Goal: Task Accomplishment & Management: Manage account settings

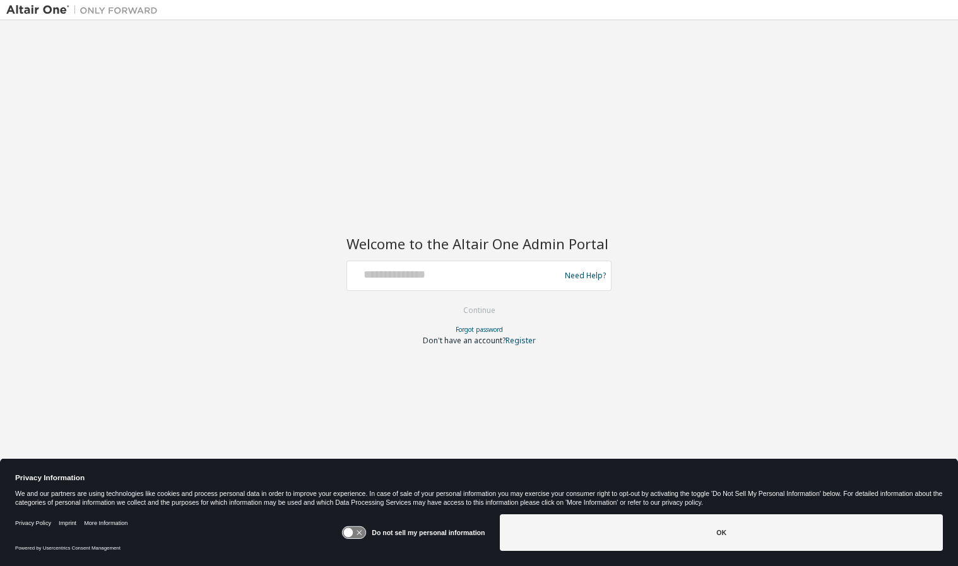
click at [480, 282] on div at bounding box center [455, 276] width 206 height 24
click at [459, 275] on input "text" at bounding box center [455, 273] width 206 height 18
click at [540, 277] on input "text" at bounding box center [455, 273] width 206 height 18
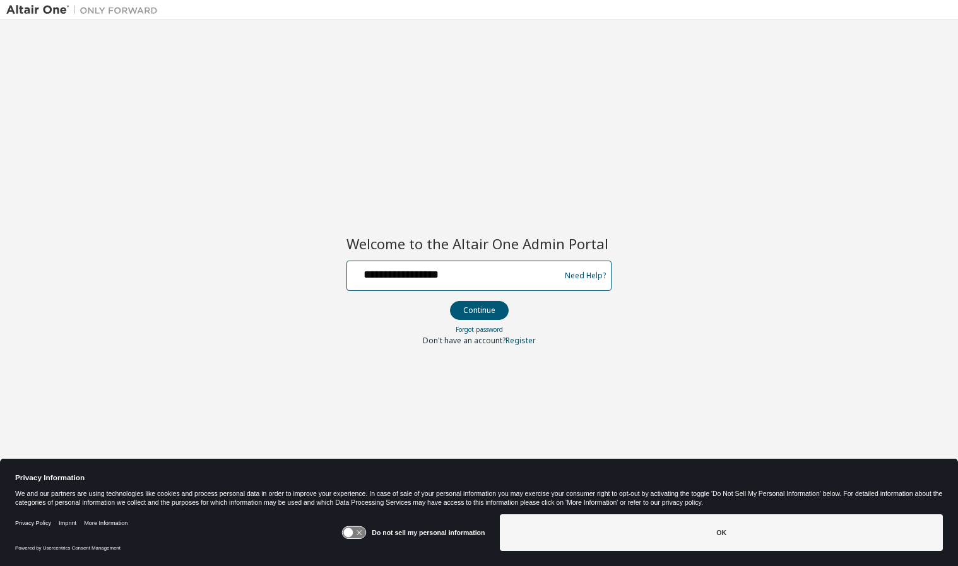
click at [394, 274] on input "**********" at bounding box center [455, 273] width 206 height 18
type input "**********"
click at [480, 305] on button "Continue" at bounding box center [479, 310] width 59 height 19
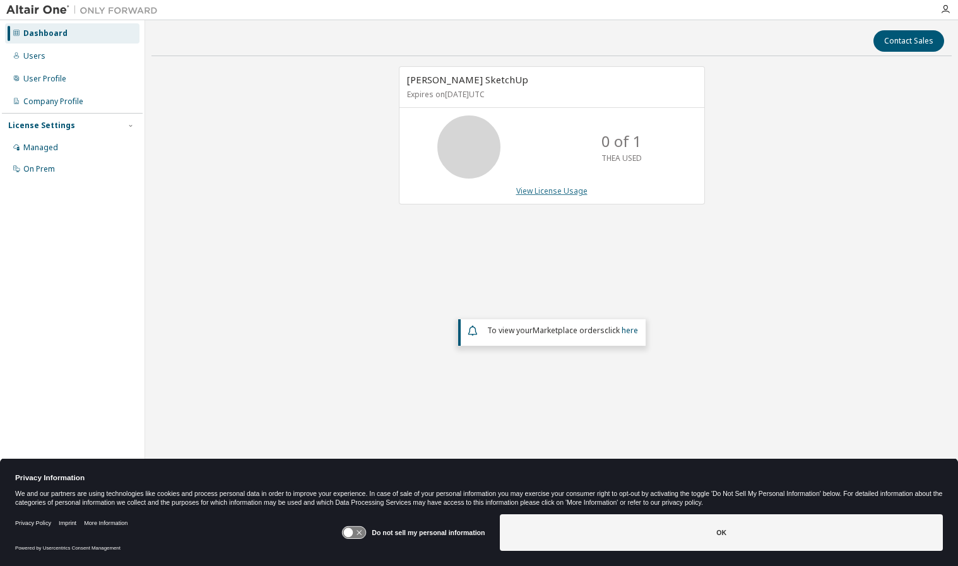
click at [534, 192] on link "View License Usage" at bounding box center [551, 191] width 71 height 11
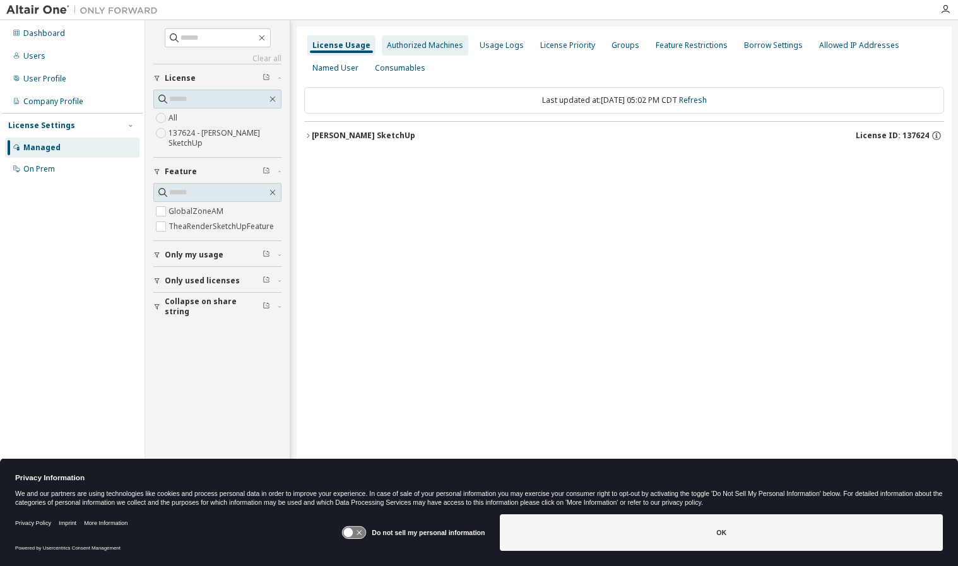
click at [456, 44] on div "Authorized Machines" at bounding box center [425, 45] width 76 height 10
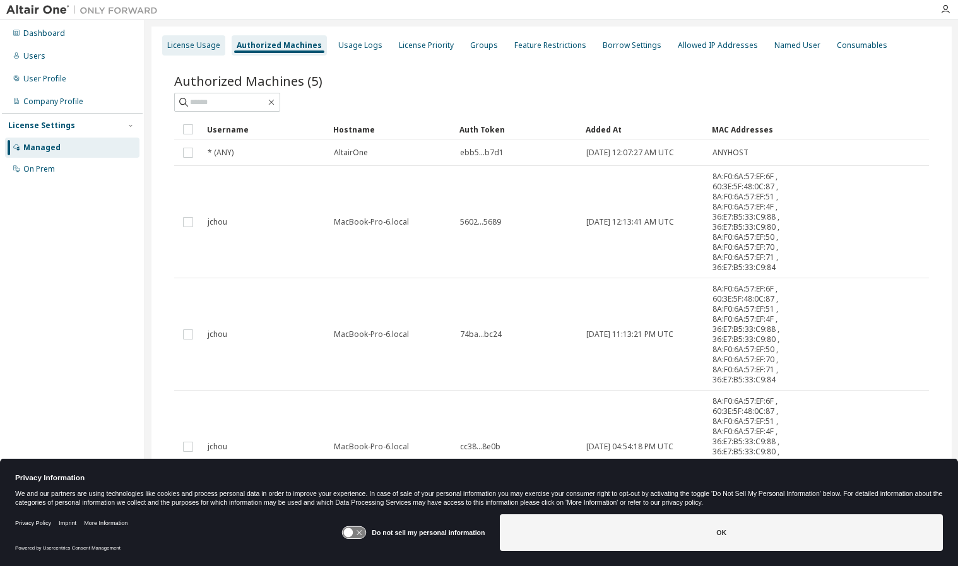
click at [200, 42] on div "License Usage" at bounding box center [193, 45] width 53 height 10
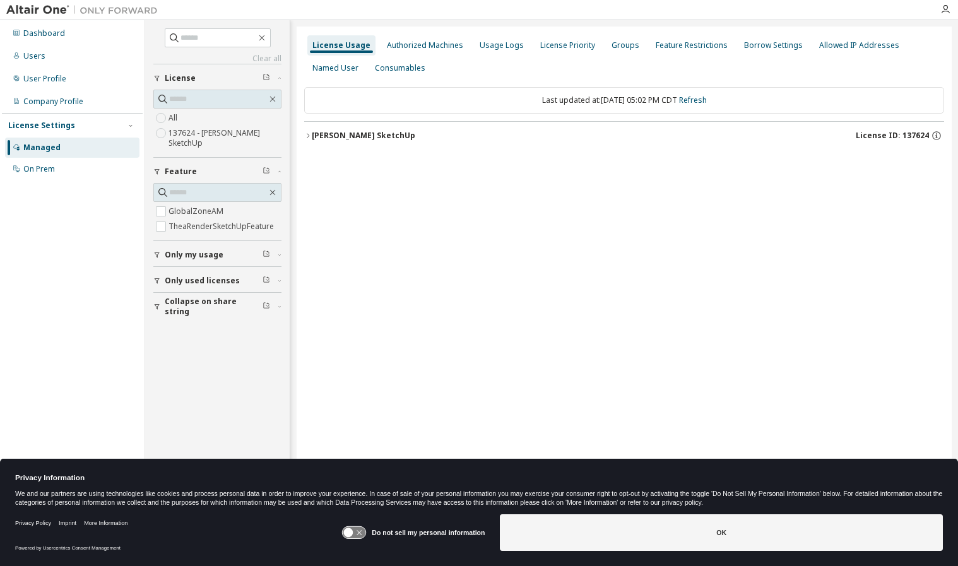
click at [391, 136] on div "[PERSON_NAME] SketchUp" at bounding box center [363, 136] width 103 height 10
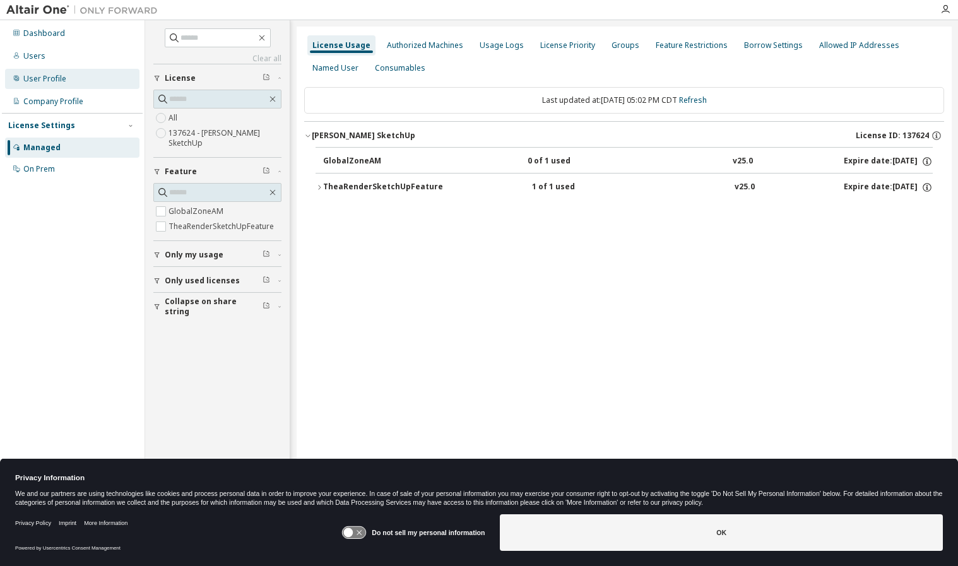
click at [53, 76] on div "User Profile" at bounding box center [44, 79] width 43 height 10
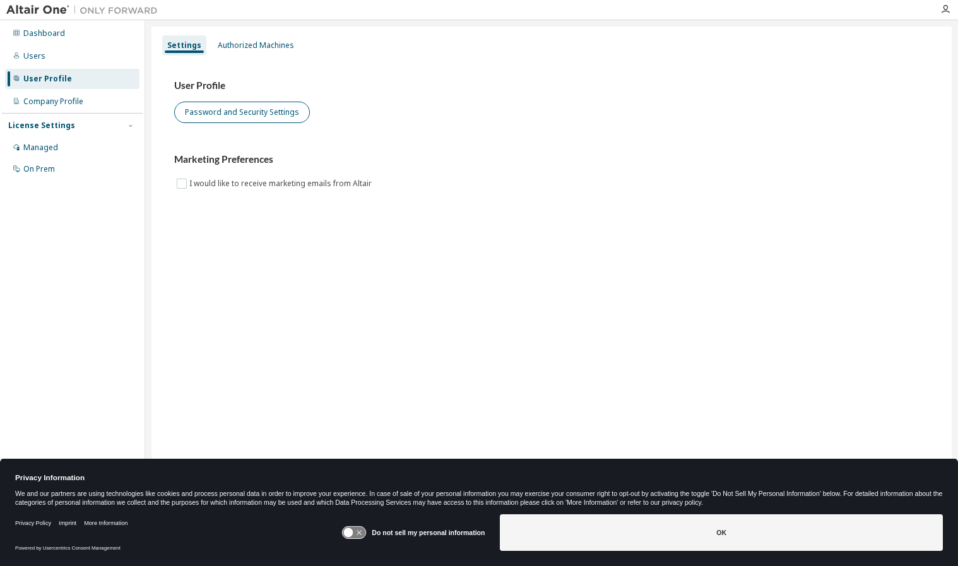
click at [230, 108] on button "Password and Security Settings" at bounding box center [242, 112] width 136 height 21
click at [244, 50] on div "Authorized Machines" at bounding box center [256, 45] width 76 height 10
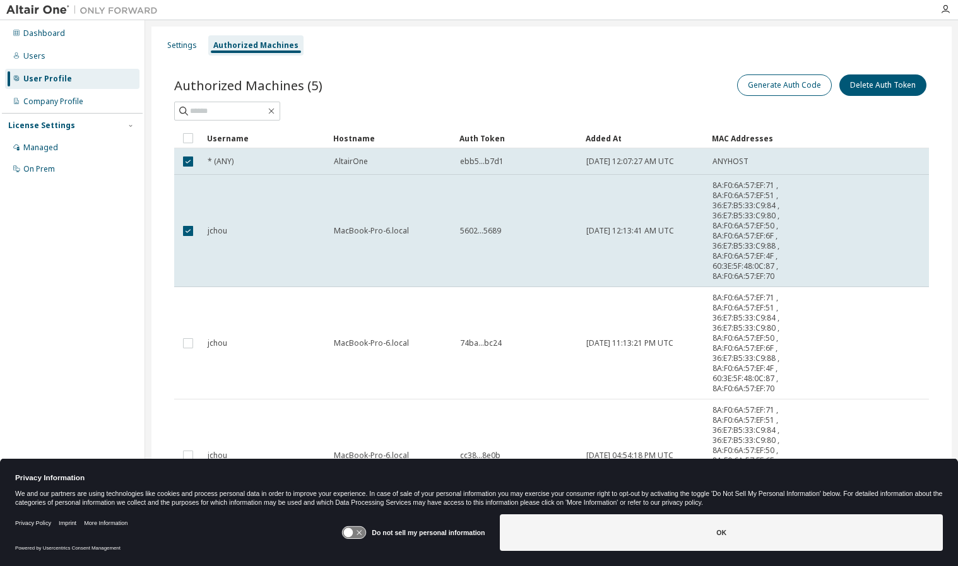
click at [813, 89] on button "Generate Auth Code" at bounding box center [784, 84] width 95 height 21
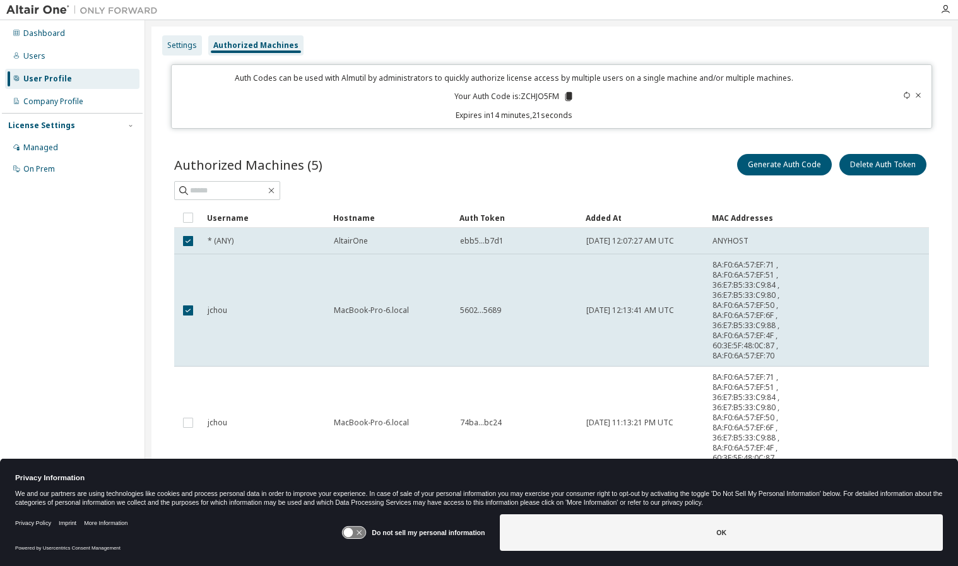
click at [179, 45] on div "Settings" at bounding box center [182, 45] width 30 height 10
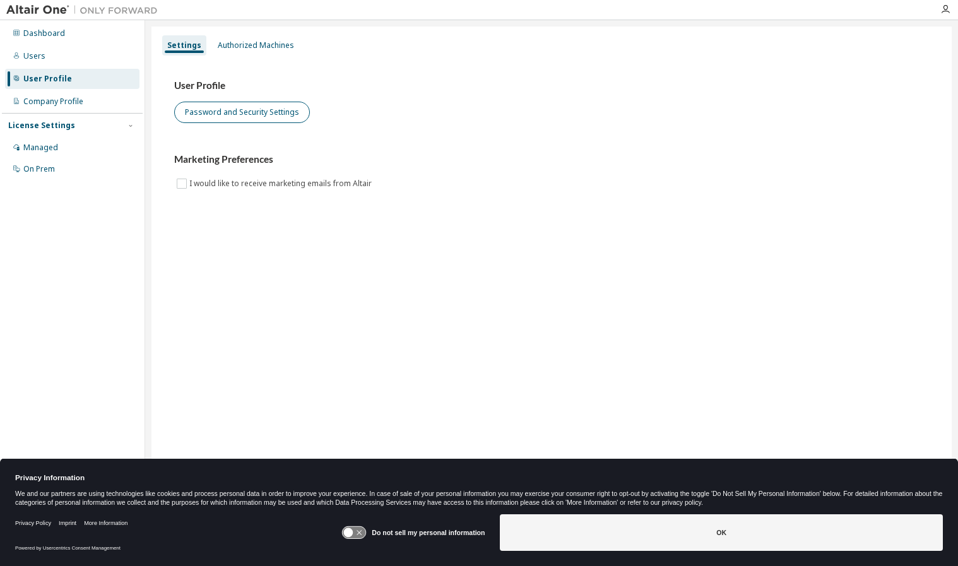
click at [223, 117] on button "Password and Security Settings" at bounding box center [242, 112] width 136 height 21
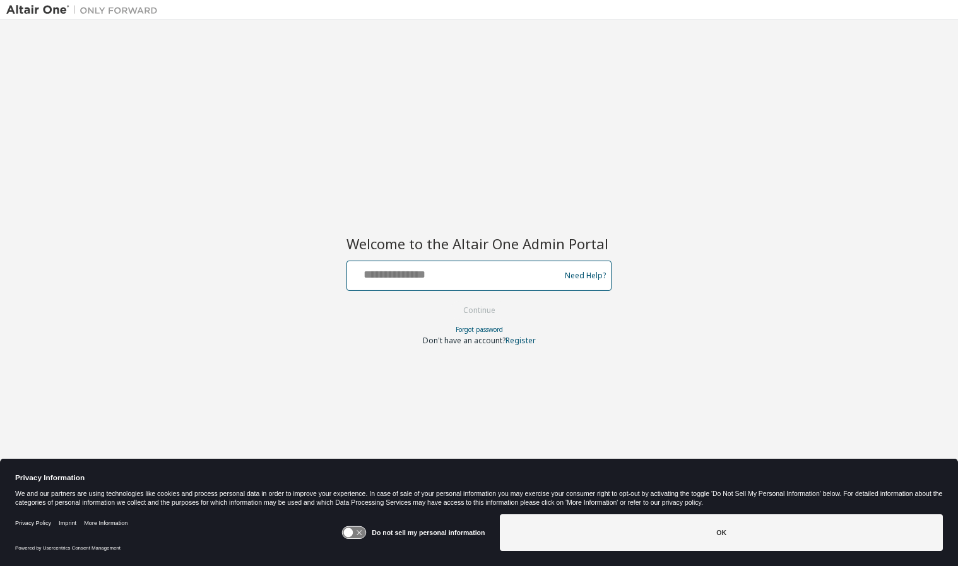
click at [434, 280] on input "text" at bounding box center [455, 273] width 206 height 18
type input "**********"
click at [473, 308] on button "Continue" at bounding box center [479, 310] width 59 height 19
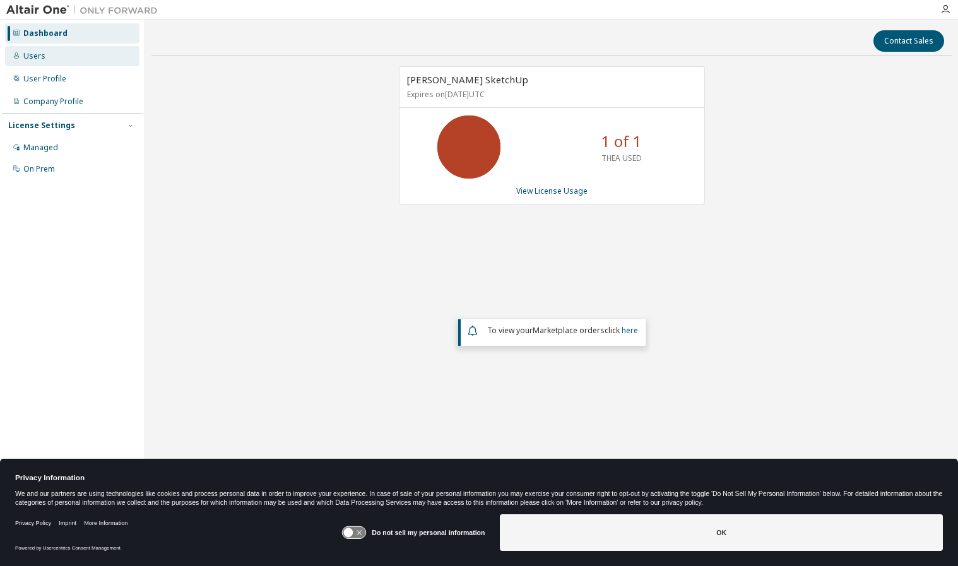
click at [38, 55] on div "Users" at bounding box center [34, 56] width 22 height 10
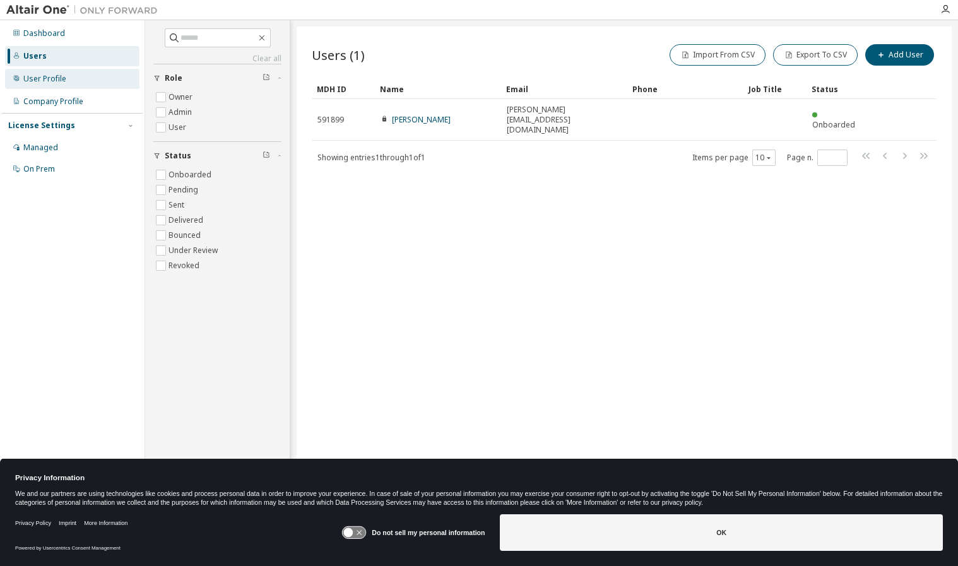
click at [39, 79] on div "User Profile" at bounding box center [44, 79] width 43 height 10
